Goal: Information Seeking & Learning: Learn about a topic

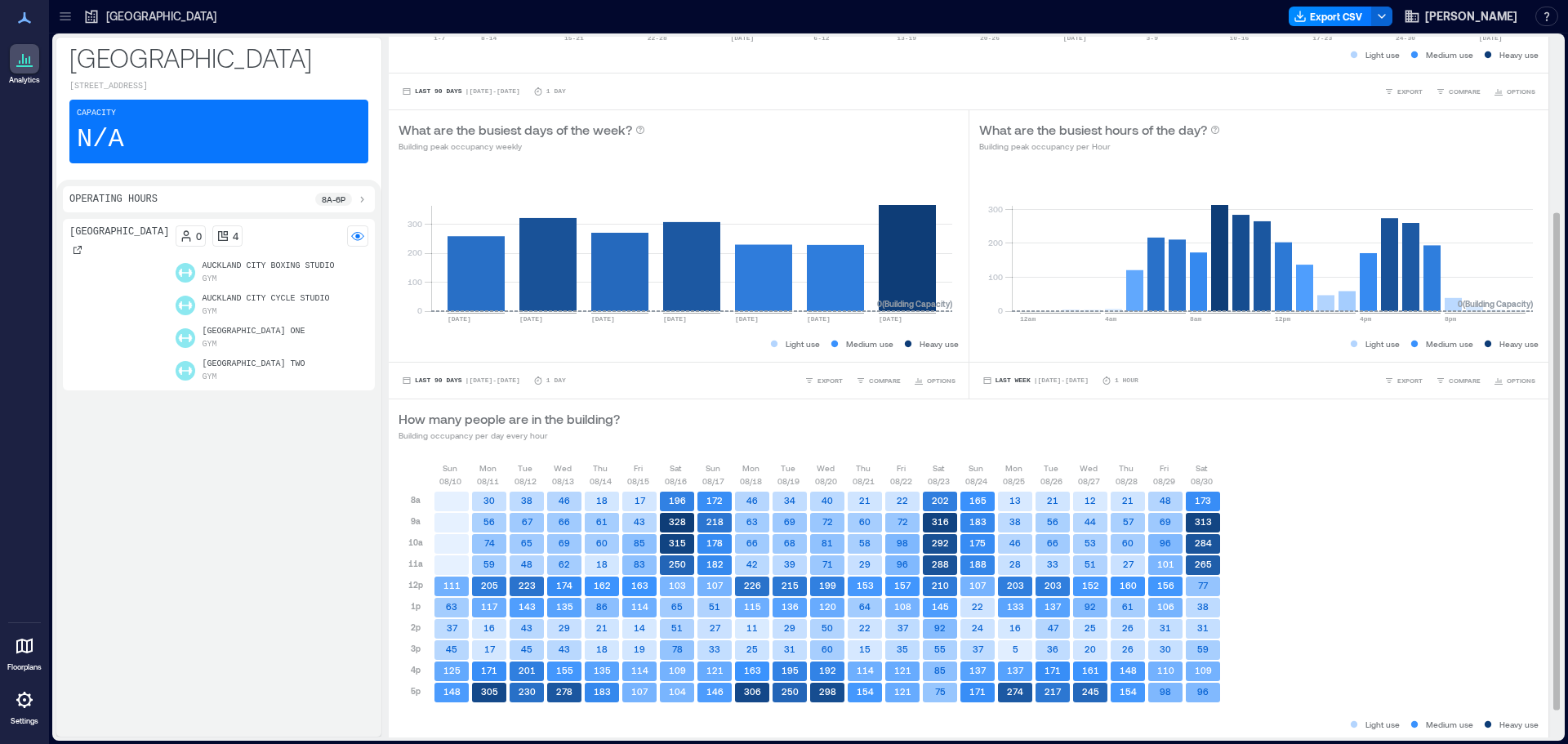
scroll to position [286, 0]
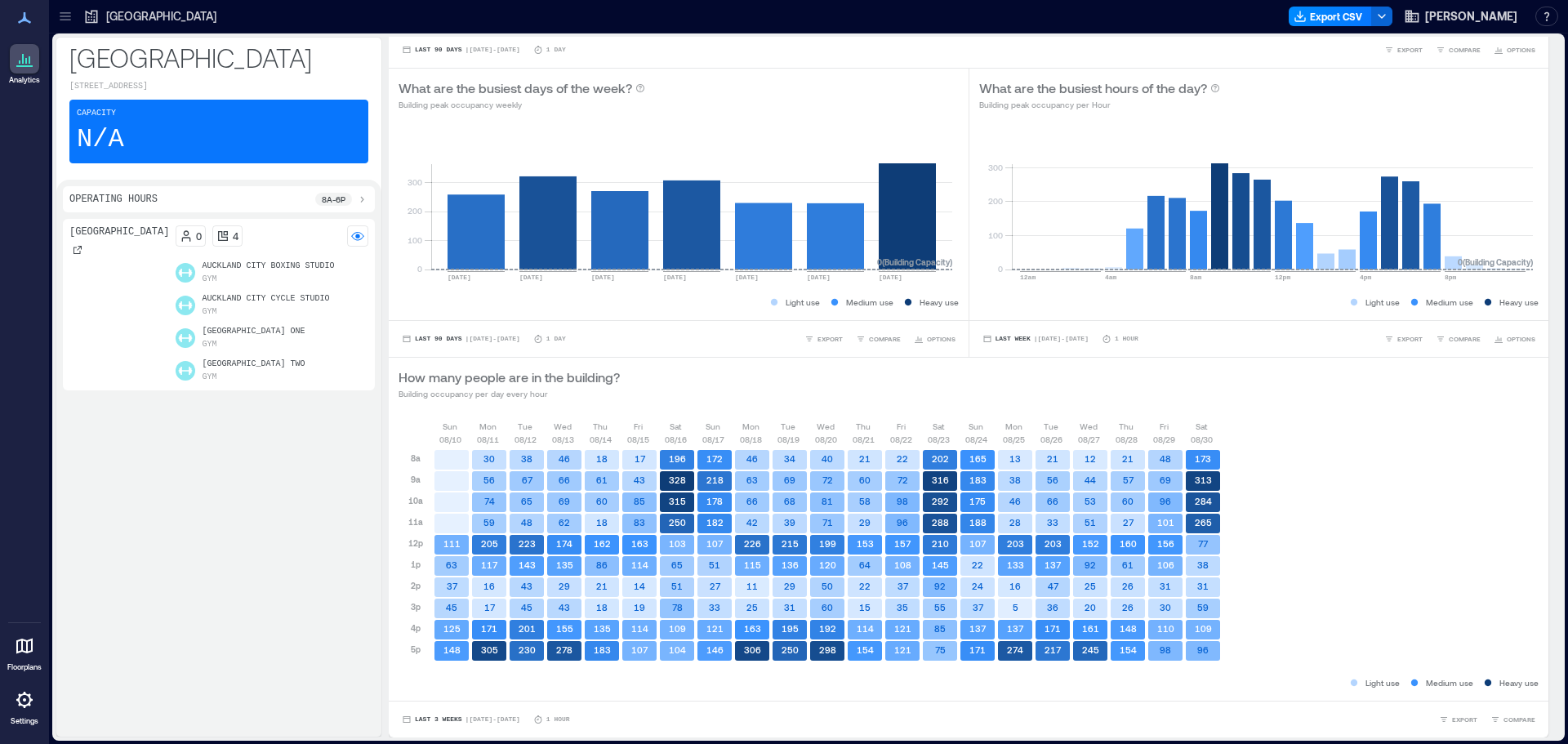
click at [161, 142] on div "Capacity N/A" at bounding box center [218, 131] width 299 height 63
click at [86, 239] on p "[GEOGRAPHIC_DATA]" at bounding box center [118, 232] width 100 height 13
click at [360, 242] on rect at bounding box center [358, 236] width 13 height 13
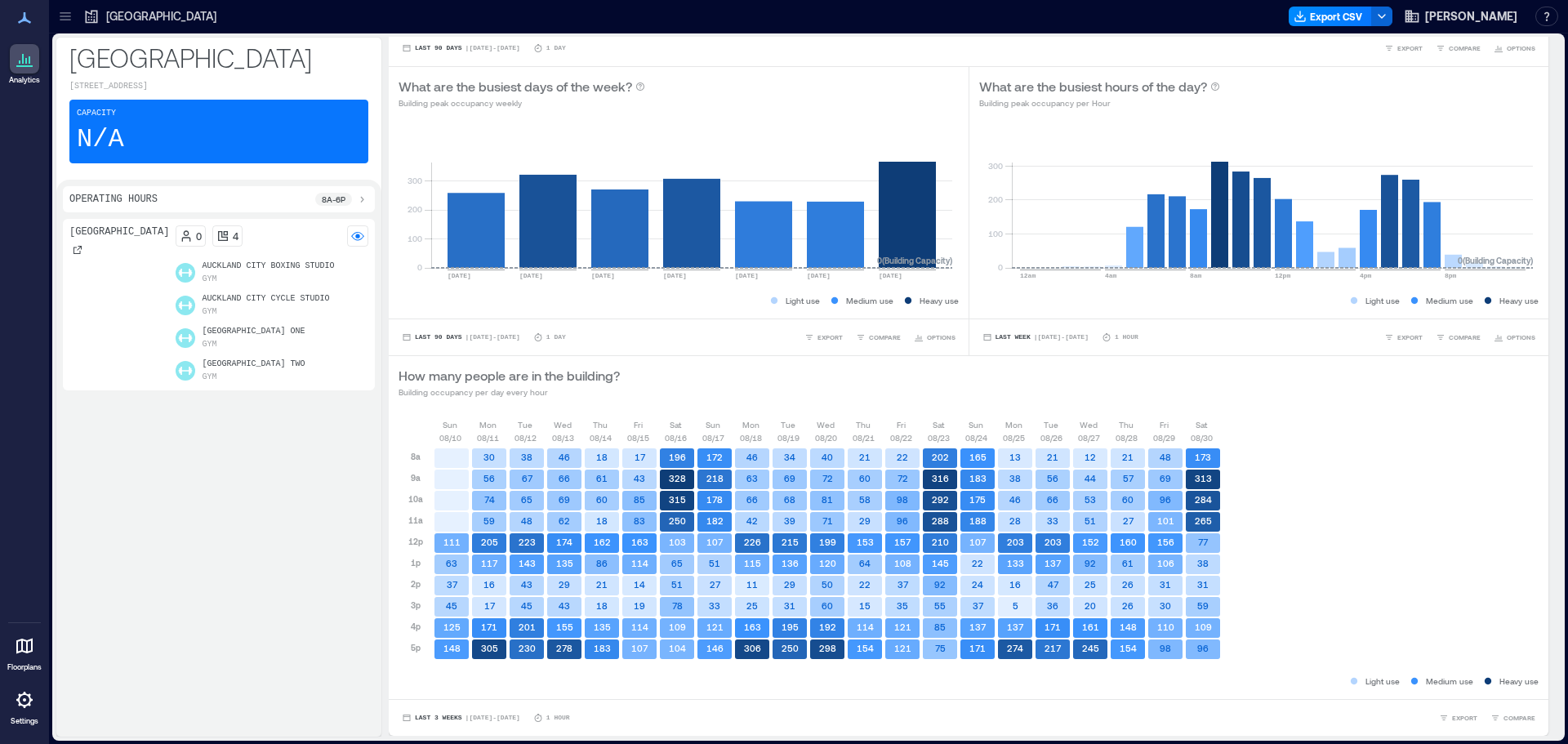
click at [20, 56] on icon at bounding box center [24, 59] width 20 height 20
click at [111, 15] on p "[GEOGRAPHIC_DATA]" at bounding box center [161, 17] width 110 height 17
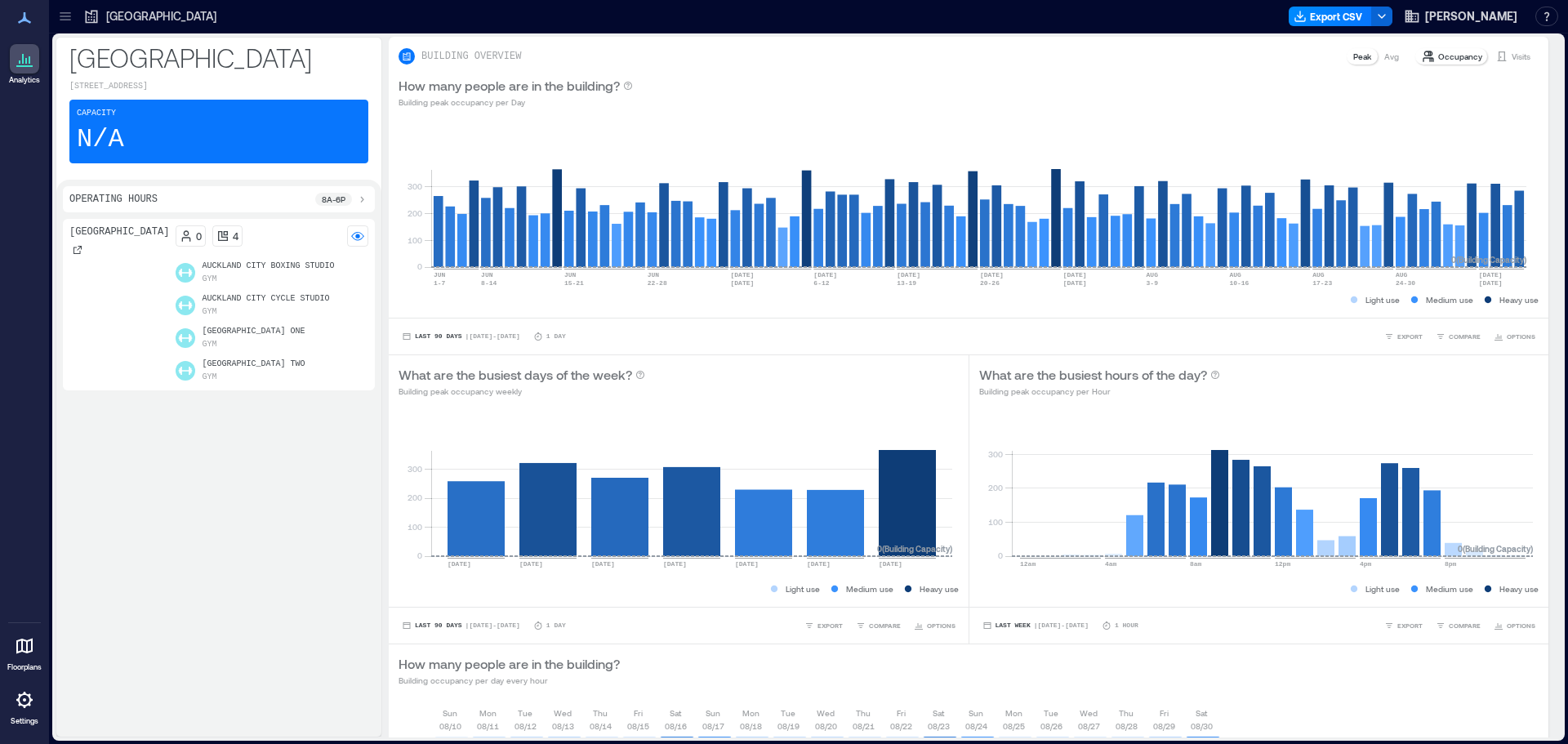
click at [95, 17] on icon at bounding box center [91, 17] width 12 height 13
click at [124, 13] on p "[GEOGRAPHIC_DATA]" at bounding box center [161, 17] width 110 height 17
click at [65, 17] on icon at bounding box center [65, 17] width 17 height 17
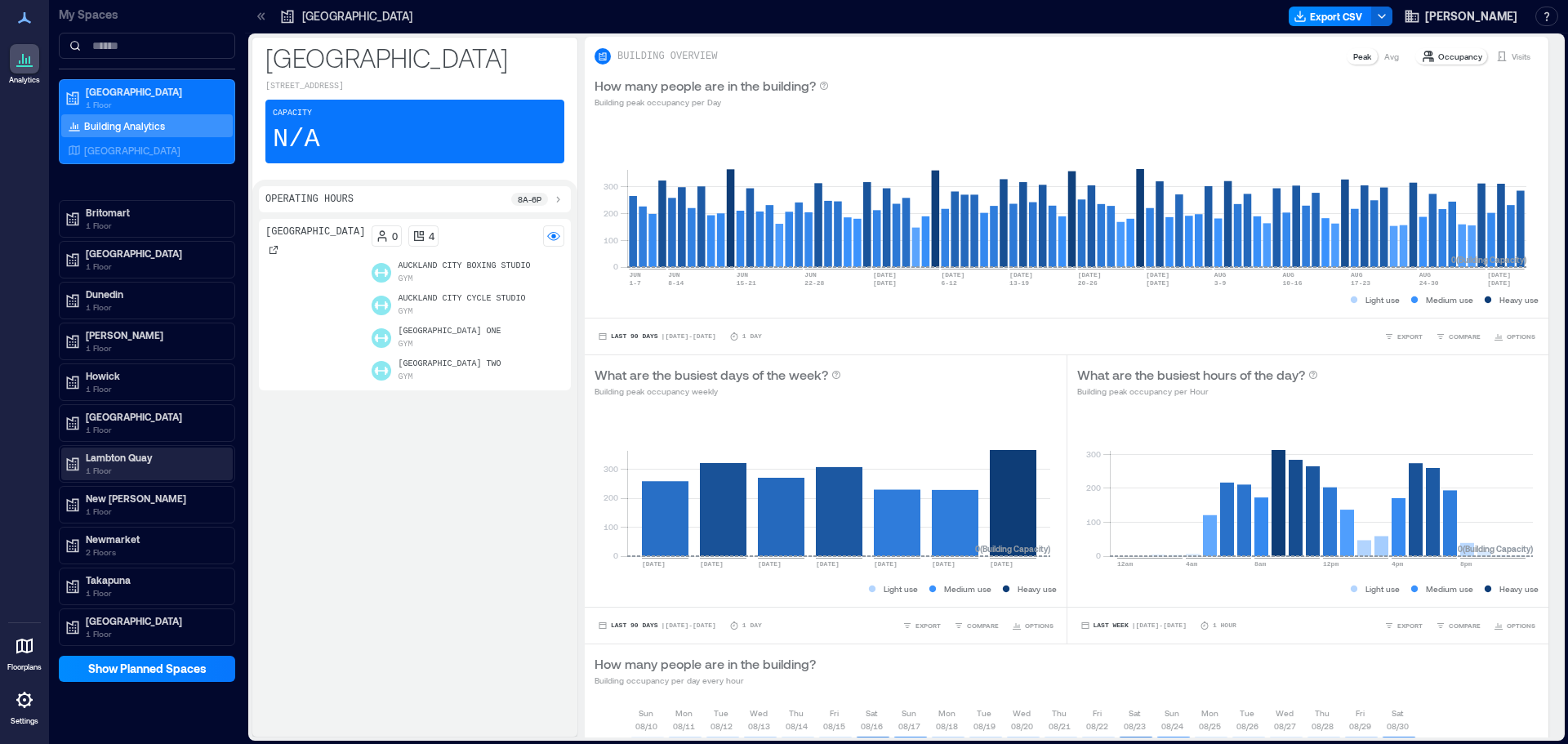
click at [117, 460] on p "Lambton Quay" at bounding box center [154, 457] width 137 height 13
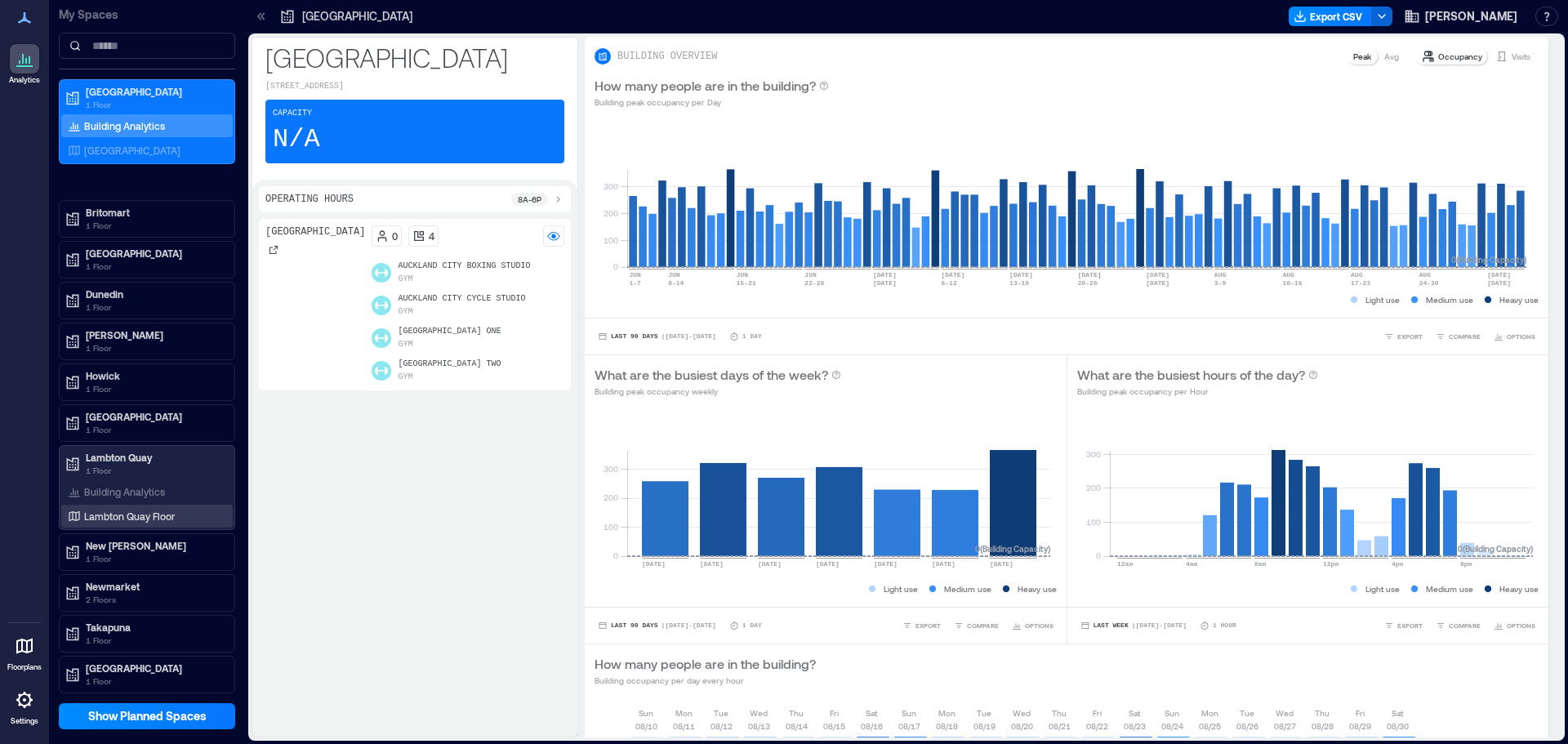
click at [131, 517] on p "Lambton Quay Floor" at bounding box center [129, 516] width 90 height 13
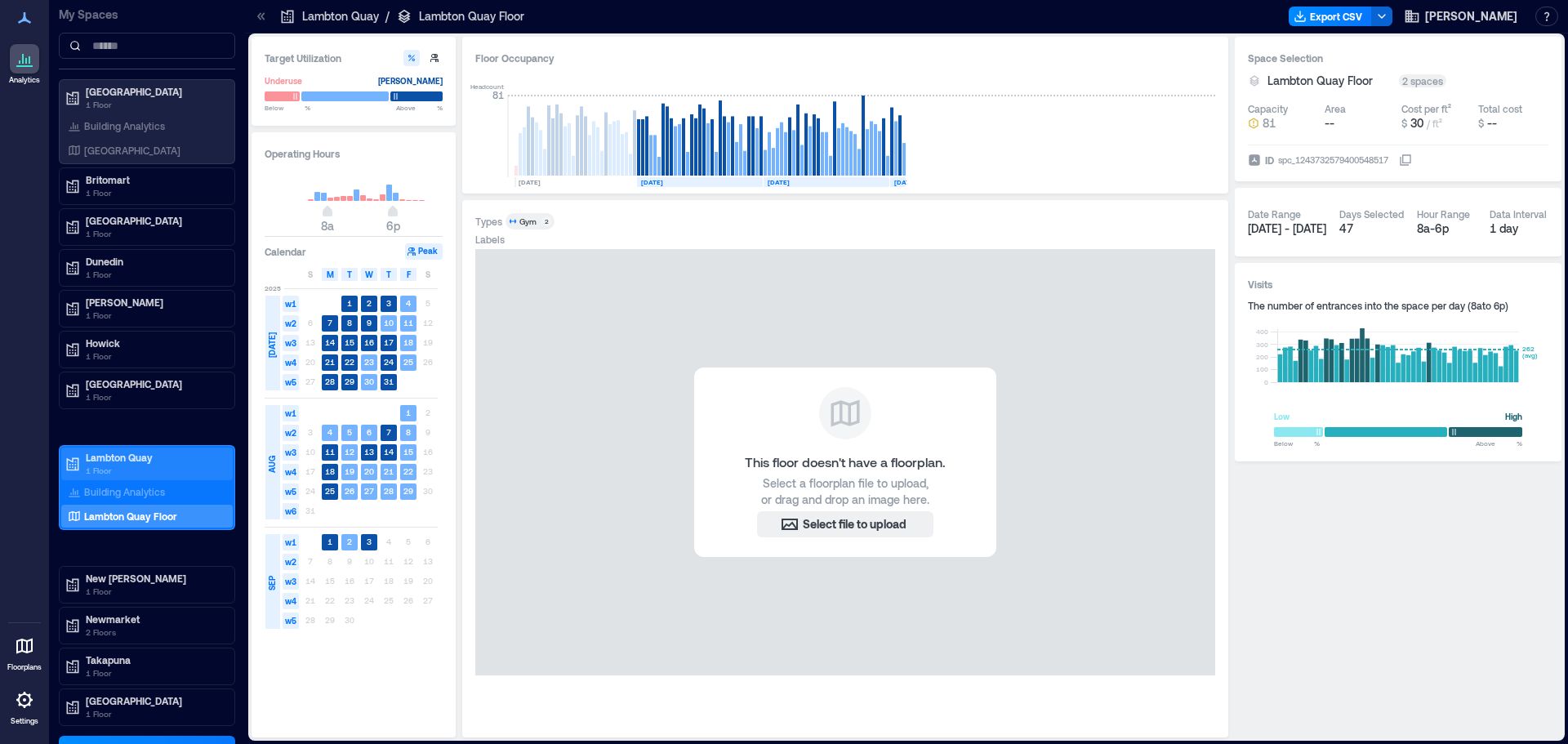
click at [128, 460] on p "Lambton Quay" at bounding box center [154, 457] width 137 height 13
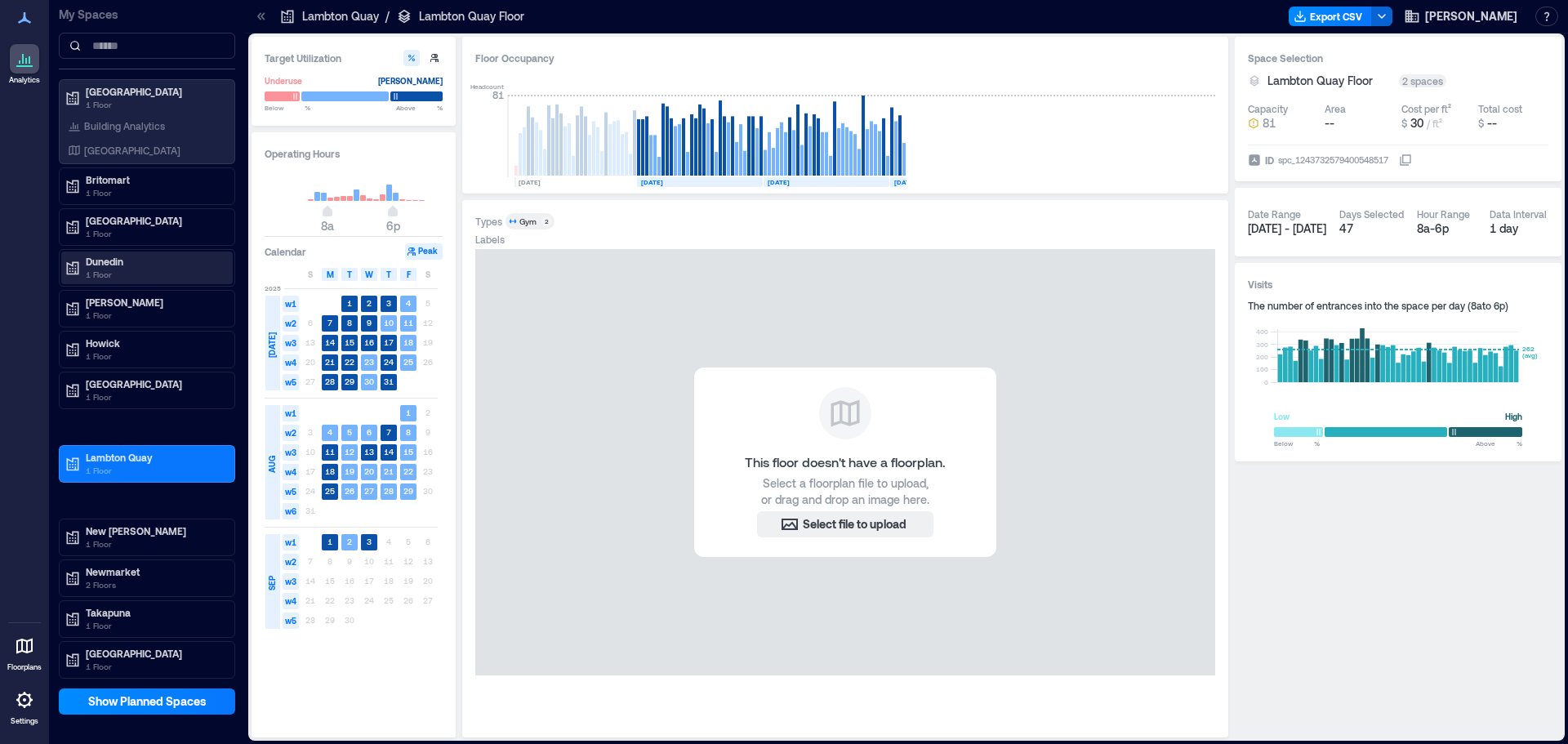
click at [102, 267] on p "Dunedin" at bounding box center [154, 261] width 137 height 13
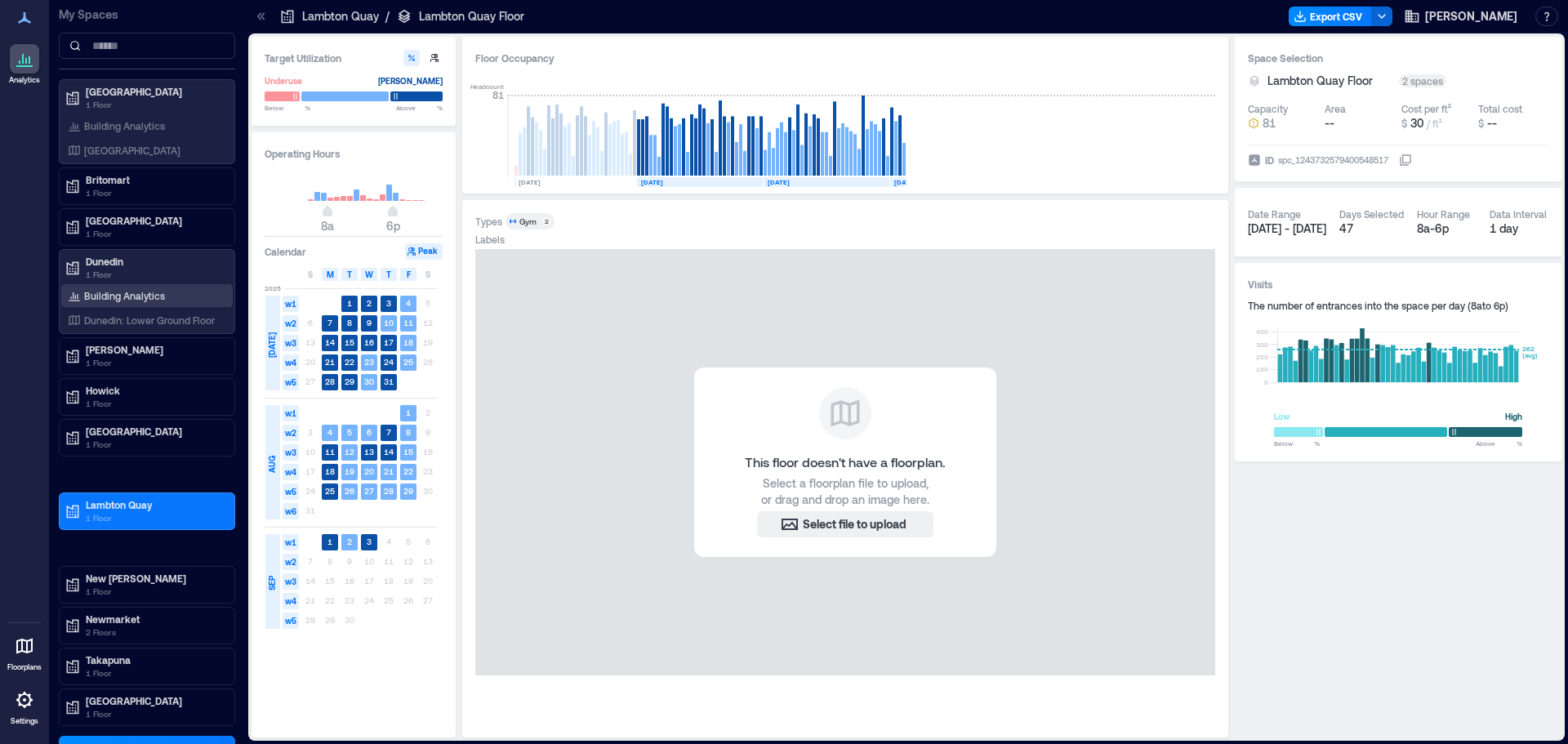
click at [127, 294] on p "Building Analytics" at bounding box center [124, 296] width 81 height 13
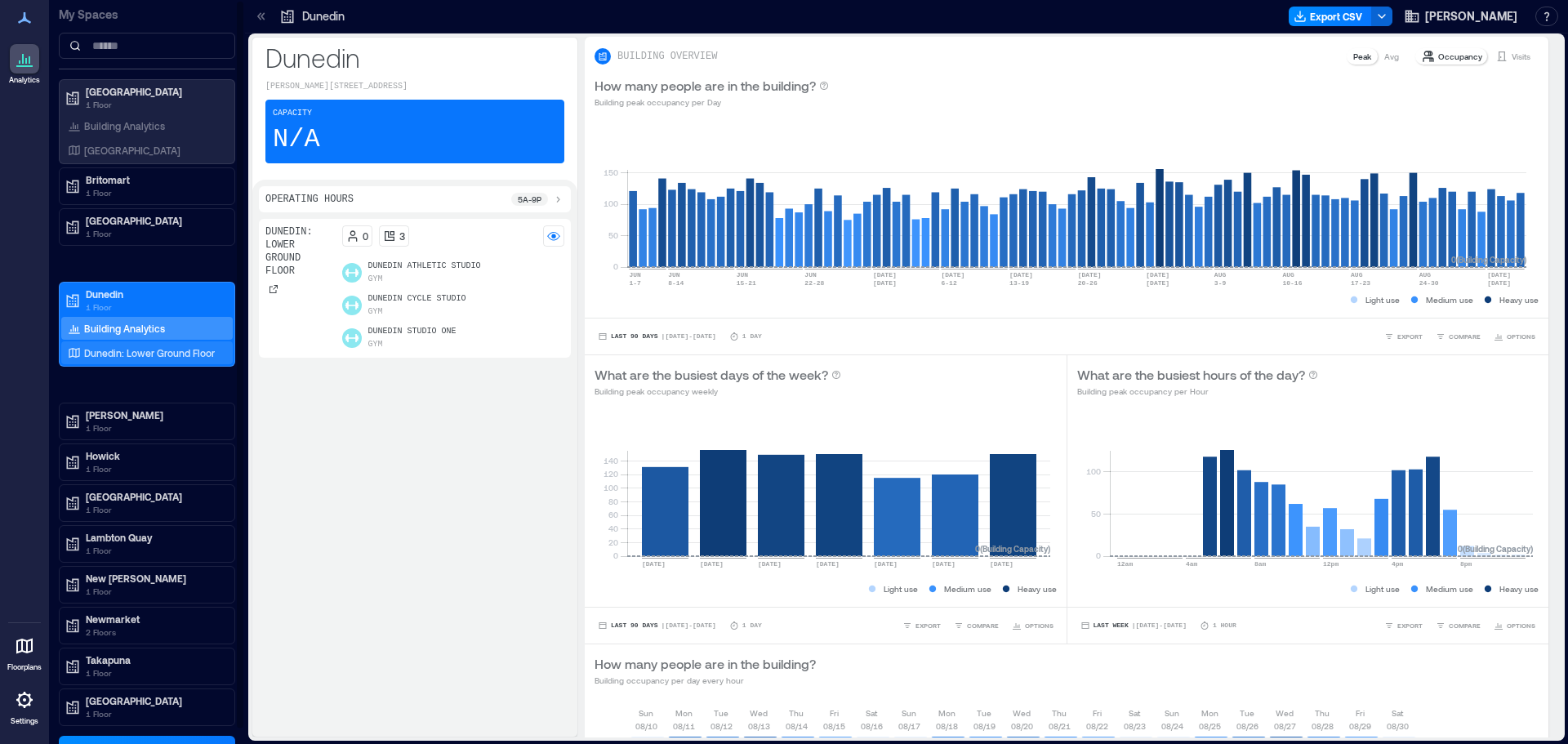
click at [131, 351] on p "Dunedin: Lower Ground Floor" at bounding box center [149, 352] width 131 height 13
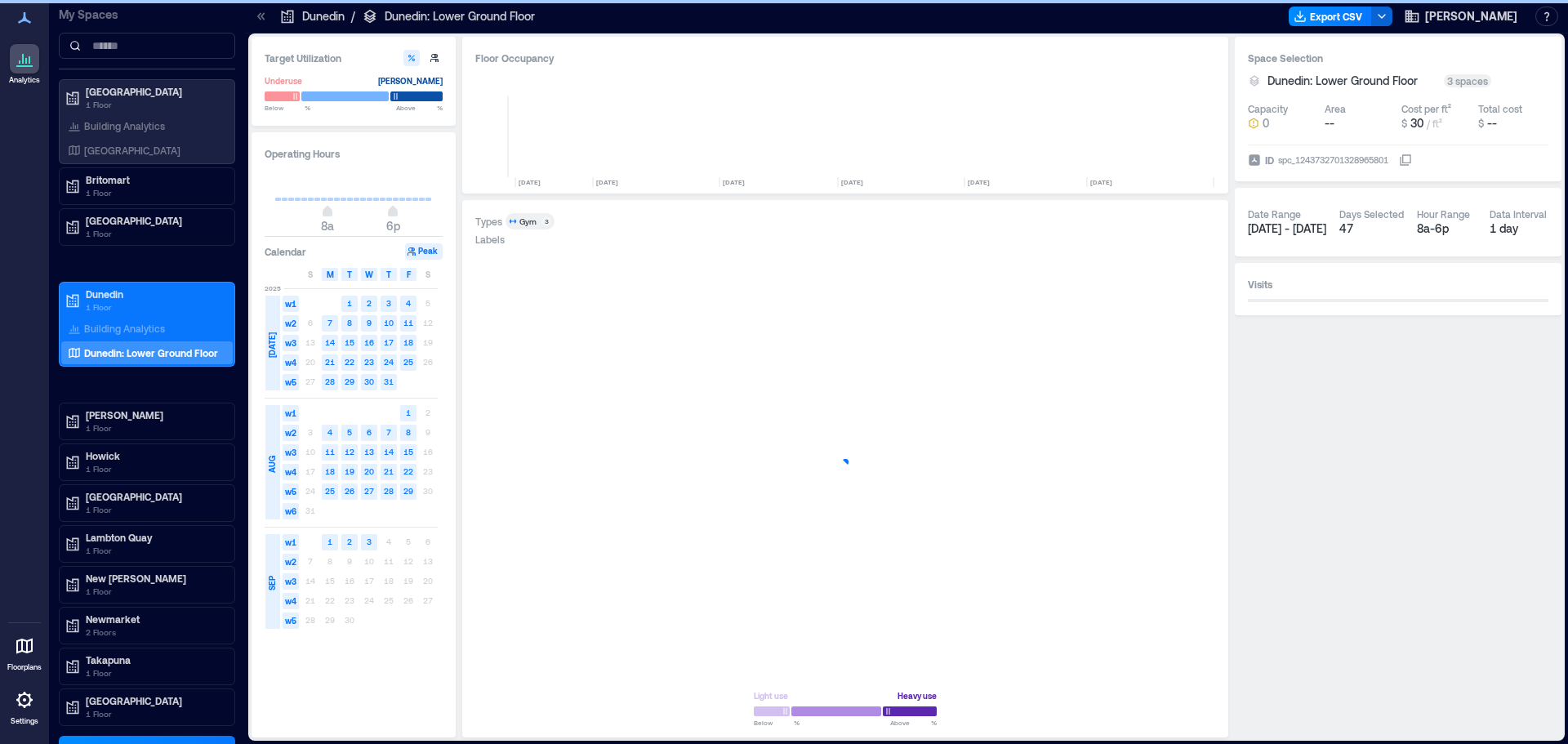
scroll to position [0, 1880]
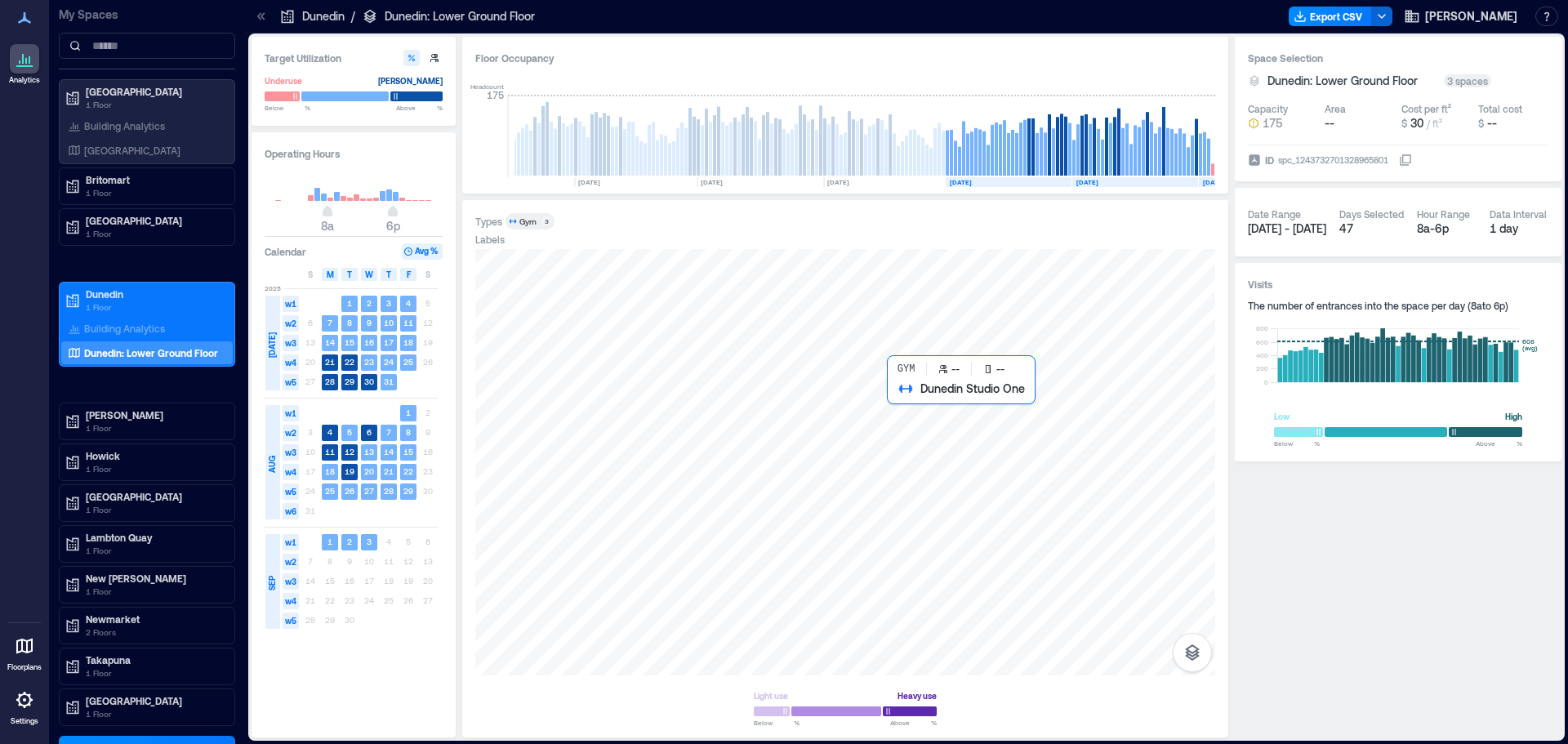
click at [953, 424] on div at bounding box center [845, 462] width 740 height 426
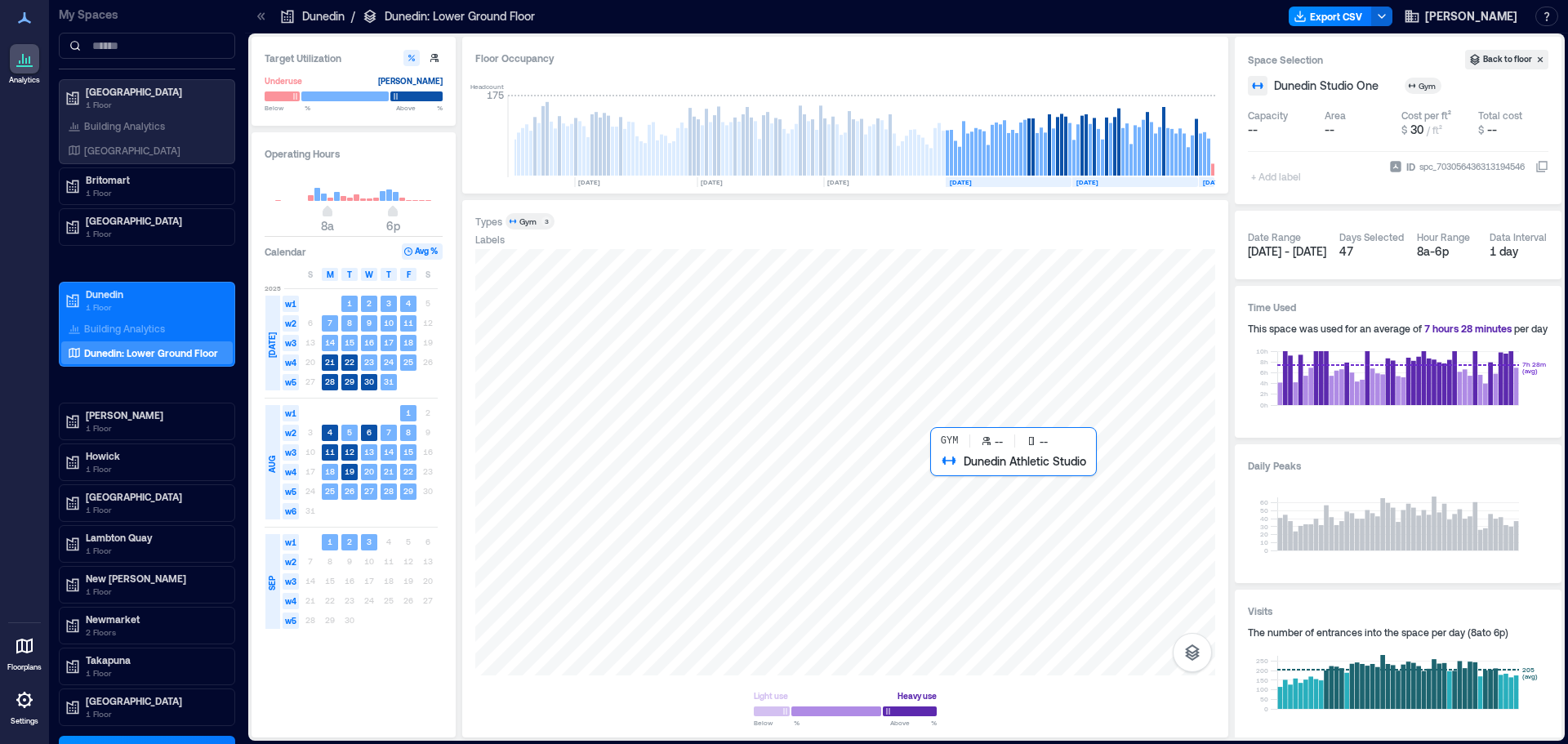
click at [968, 525] on div at bounding box center [845, 462] width 740 height 426
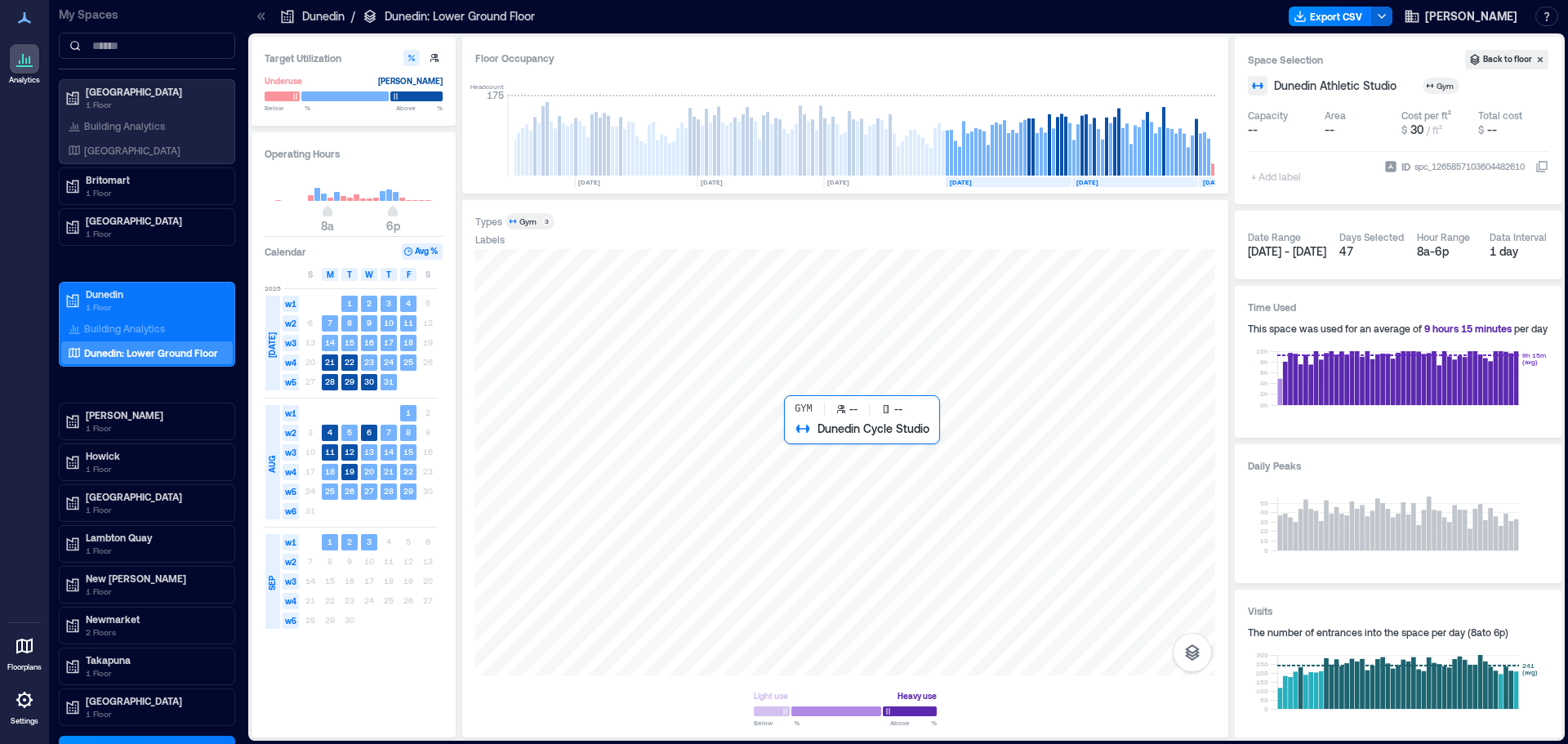
click at [821, 450] on div at bounding box center [845, 462] width 740 height 426
